Goal: Go to known website: Access a specific website the user already knows

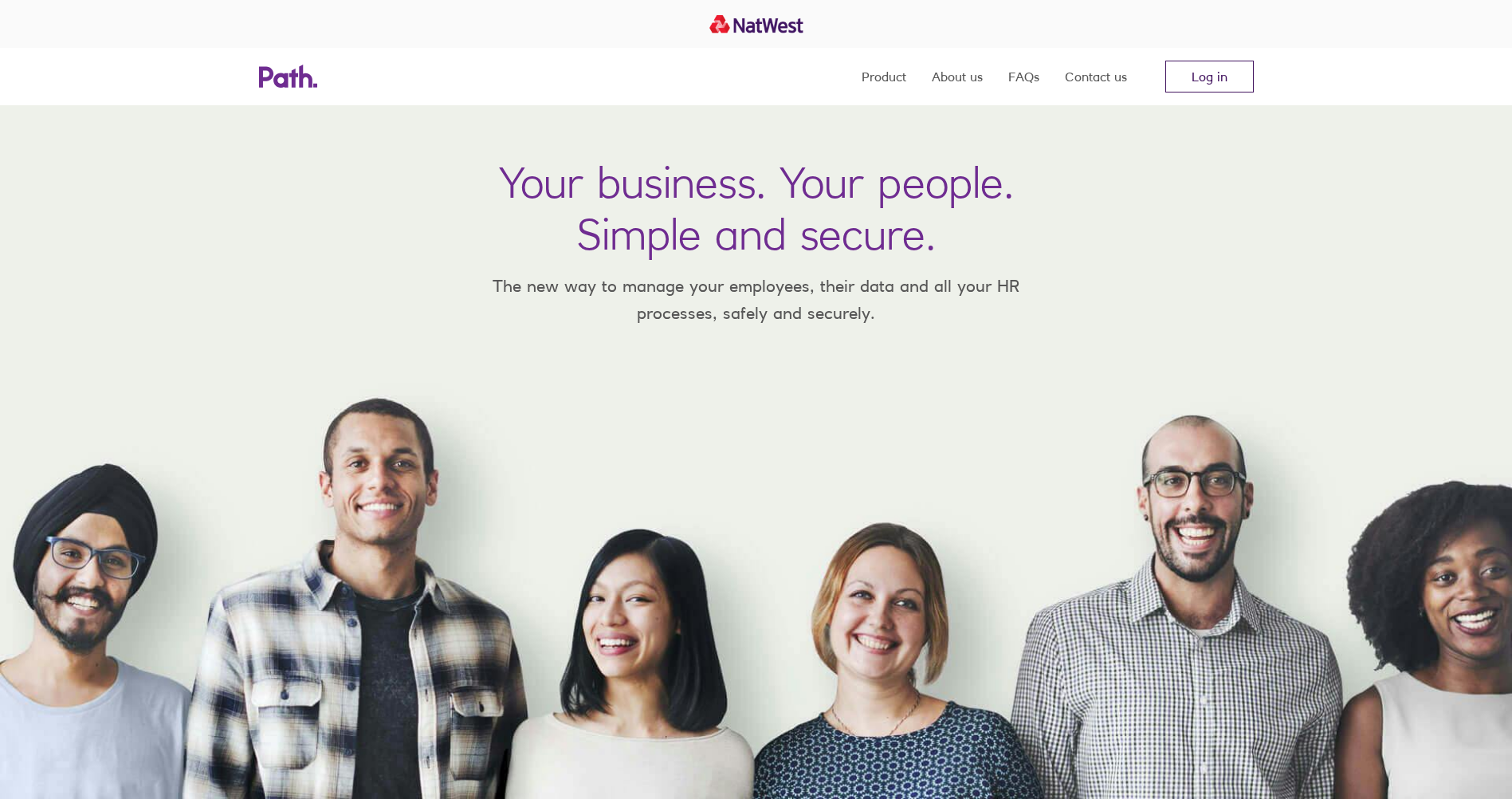
click at [1204, 67] on link "Log in" at bounding box center [1209, 76] width 88 height 32
click at [1205, 65] on link "Log in" at bounding box center [1209, 76] width 88 height 32
